Goal: Check status: Check status

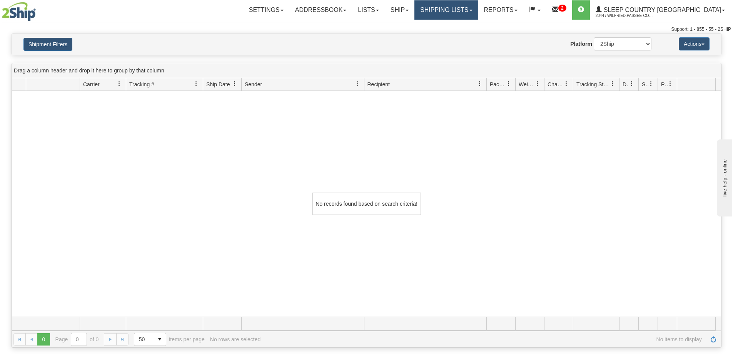
click at [478, 7] on link "Shipping lists" at bounding box center [445, 9] width 63 height 19
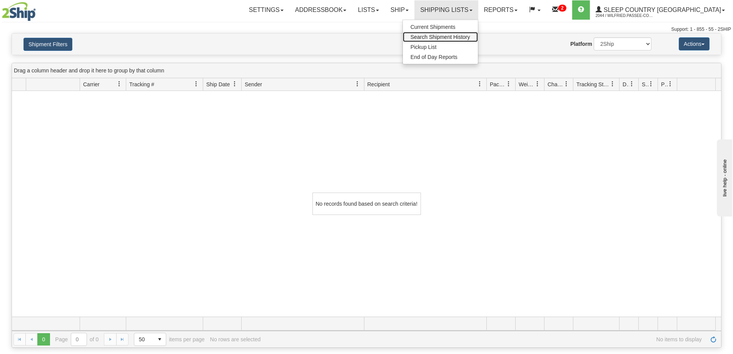
click at [470, 37] on span "Search Shipment History" at bounding box center [441, 37] width 60 height 6
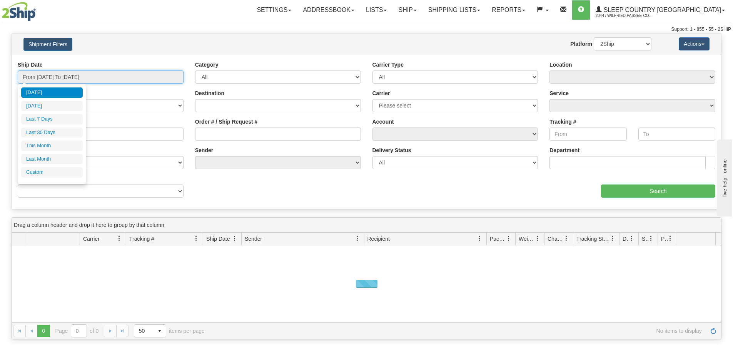
drag, startPoint x: 106, startPoint y: 79, endPoint x: 95, endPoint y: 90, distance: 15.5
click at [105, 79] on input "From [DATE] To [DATE]" at bounding box center [101, 76] width 166 height 13
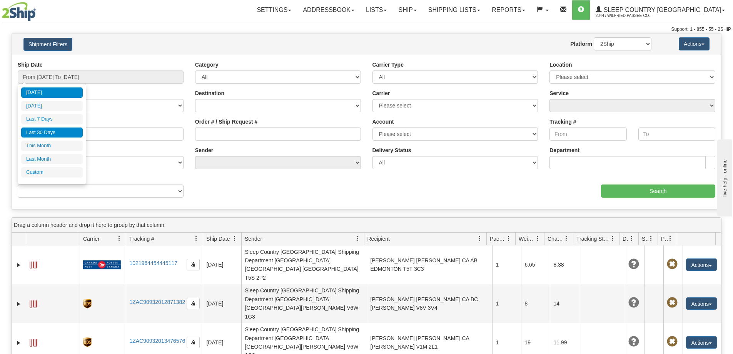
click at [72, 132] on li "Last 30 Days" at bounding box center [52, 132] width 62 height 10
type input "From [DATE] To [DATE]"
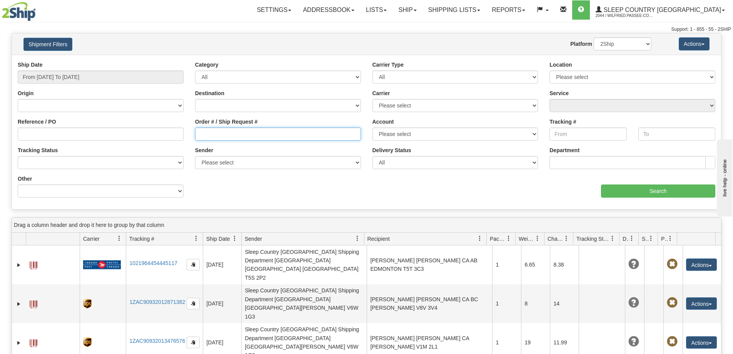
click at [244, 135] on input "Order # / Ship Request #" at bounding box center [278, 133] width 166 height 13
paste input "9002I055679"
type input "9002I055679"
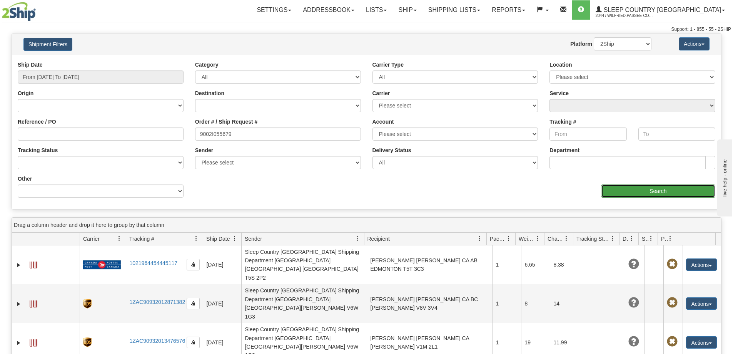
click at [644, 187] on input "Search" at bounding box center [658, 190] width 114 height 13
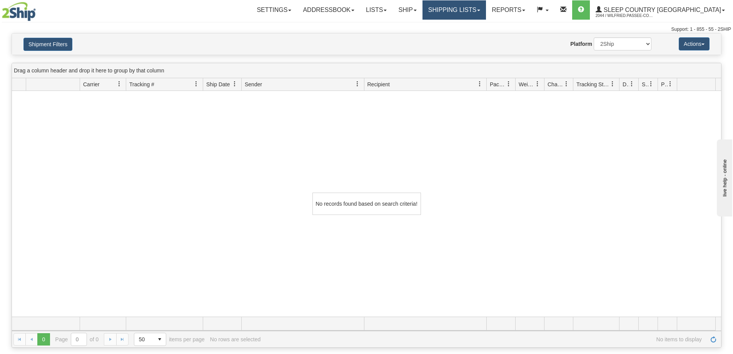
click at [475, 6] on link "Shipping lists" at bounding box center [454, 9] width 63 height 19
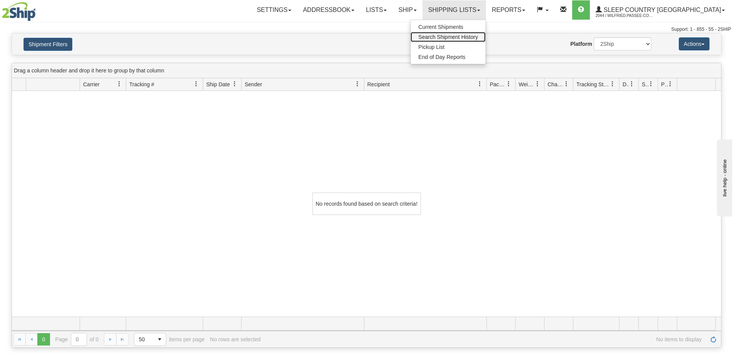
click at [478, 38] on span "Search Shipment History" at bounding box center [448, 37] width 60 height 6
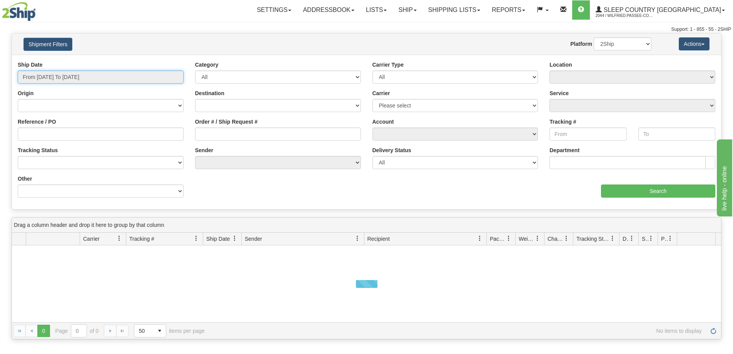
drag, startPoint x: 76, startPoint y: 75, endPoint x: 71, endPoint y: 75, distance: 5.4
click at [75, 75] on input "From 09/08/2025 To 09/09/2025" at bounding box center [101, 76] width 166 height 13
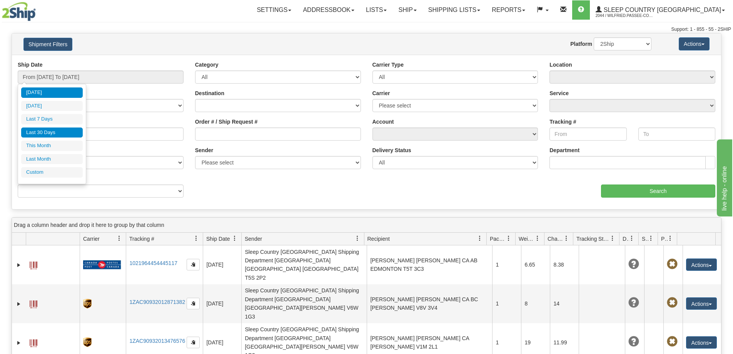
click at [27, 132] on li "Last 30 Days" at bounding box center [52, 132] width 62 height 10
type input "From [DATE] To [DATE]"
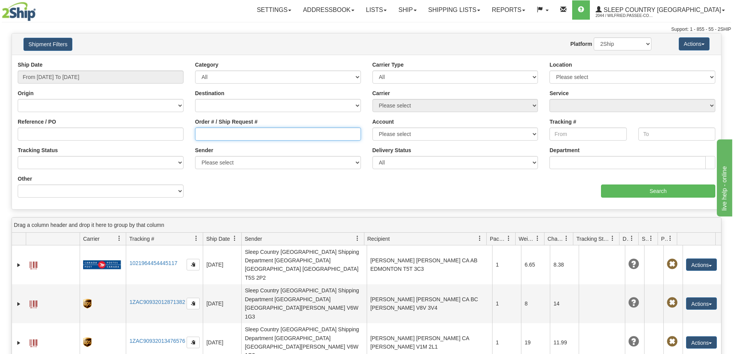
click at [219, 133] on input "Order # / Ship Request #" at bounding box center [278, 133] width 166 height 13
paste input "9002I055679"
type input "9002I055679"
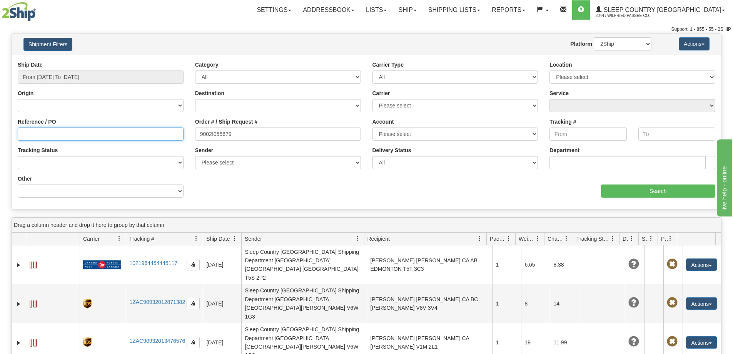
drag, startPoint x: 140, startPoint y: 132, endPoint x: 144, endPoint y: 132, distance: 4.2
click at [139, 132] on input "Reference / PO" at bounding box center [101, 133] width 166 height 13
paste input "9002I055679"
type input "9002I055679"
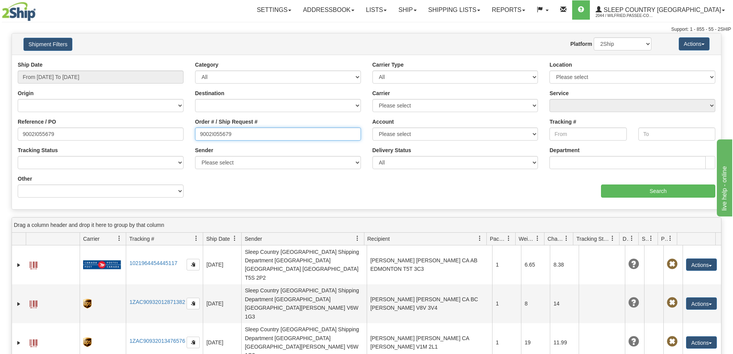
drag, startPoint x: 215, startPoint y: 137, endPoint x: 145, endPoint y: 129, distance: 69.8
click at [145, 61] on div "Reference / PO 9002I055679 Order # / Ship Request # 9002I055679 Account Please …" at bounding box center [366, 61] width 709 height 0
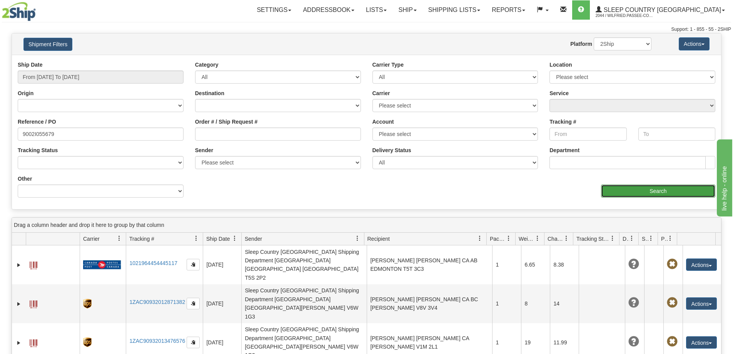
click at [665, 194] on input "Search" at bounding box center [658, 190] width 114 height 13
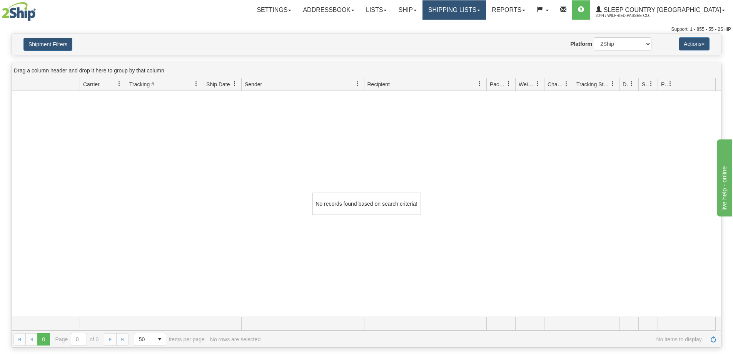
click at [484, 4] on link "Shipping lists" at bounding box center [454, 9] width 63 height 19
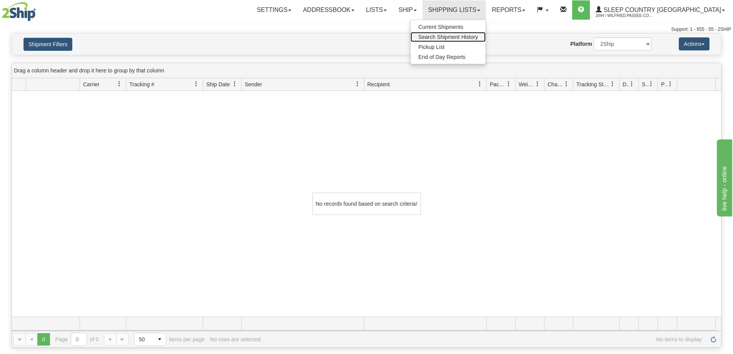
click at [478, 35] on span "Search Shipment History" at bounding box center [448, 37] width 60 height 6
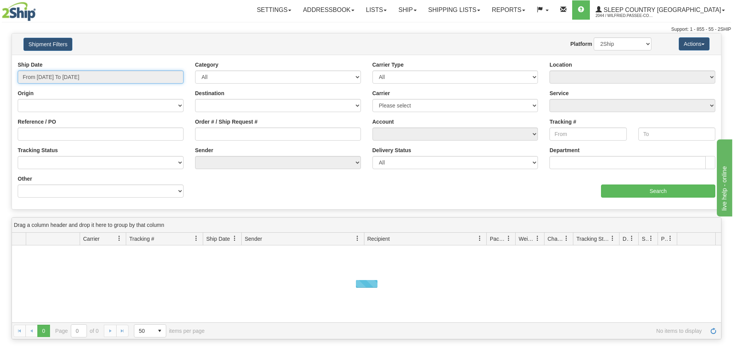
click at [64, 75] on input "From [DATE] To [DATE]" at bounding box center [101, 76] width 166 height 13
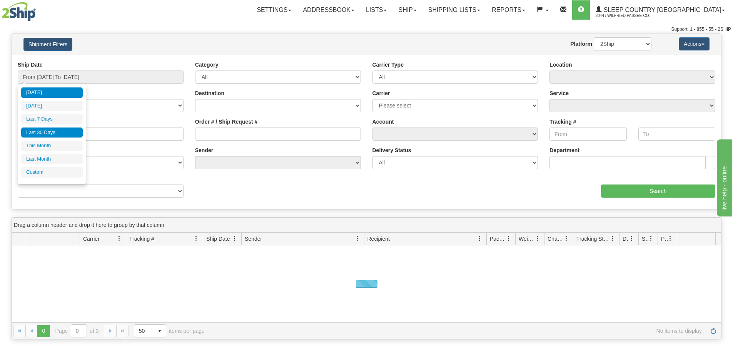
click at [47, 131] on li "Last 30 Days" at bounding box center [52, 132] width 62 height 10
type input "From [DATE] To [DATE]"
